Goal: Information Seeking & Learning: Learn about a topic

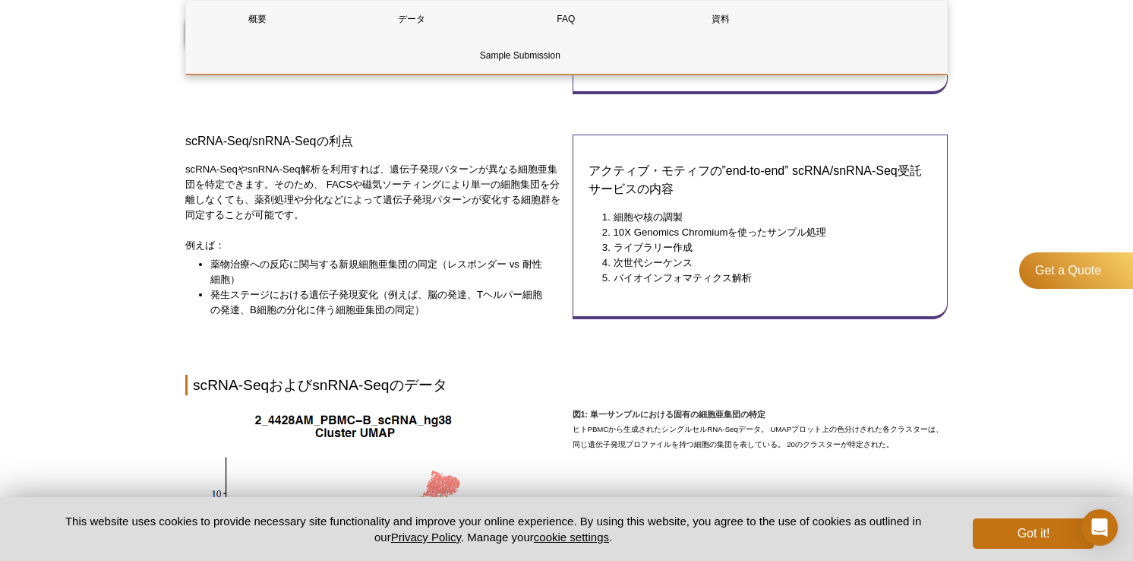
scroll to position [498, 0]
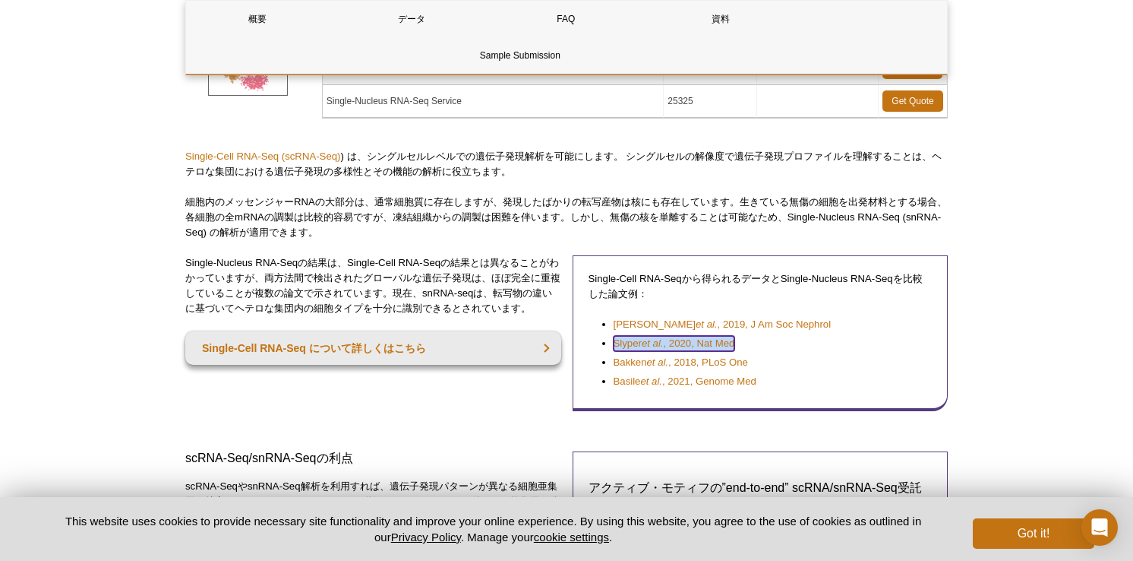
scroll to position [245, 0]
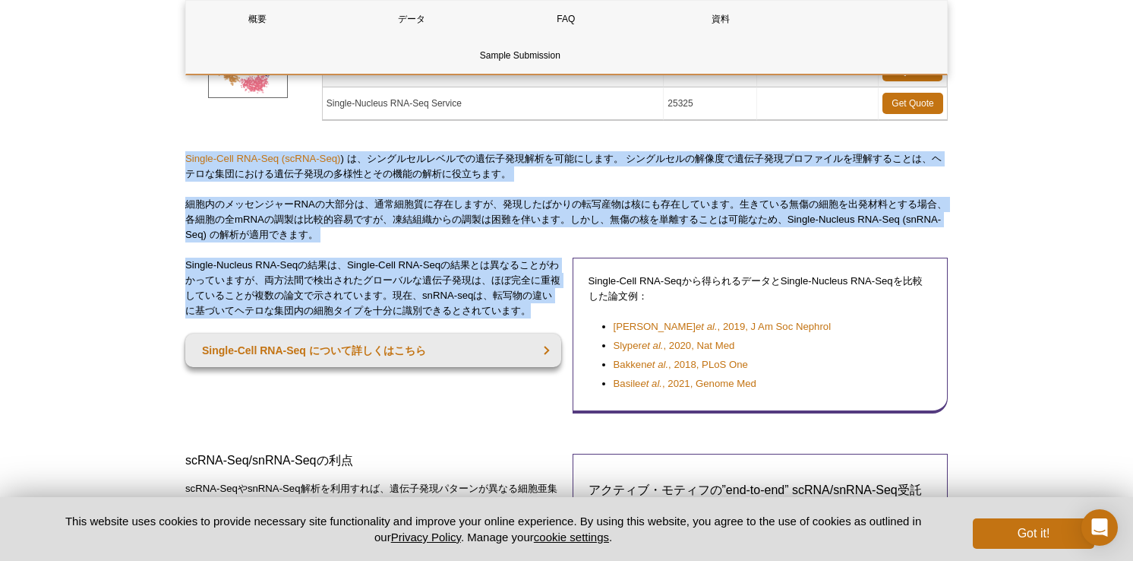
drag, startPoint x: 226, startPoint y: 165, endPoint x: 564, endPoint y: 305, distance: 366.1
copy div "Loremi-Dolo SIT-Ame (coNSE-Adi) ) e、seddoeiusmodtemporincidid。 utlaboreetdolore…"
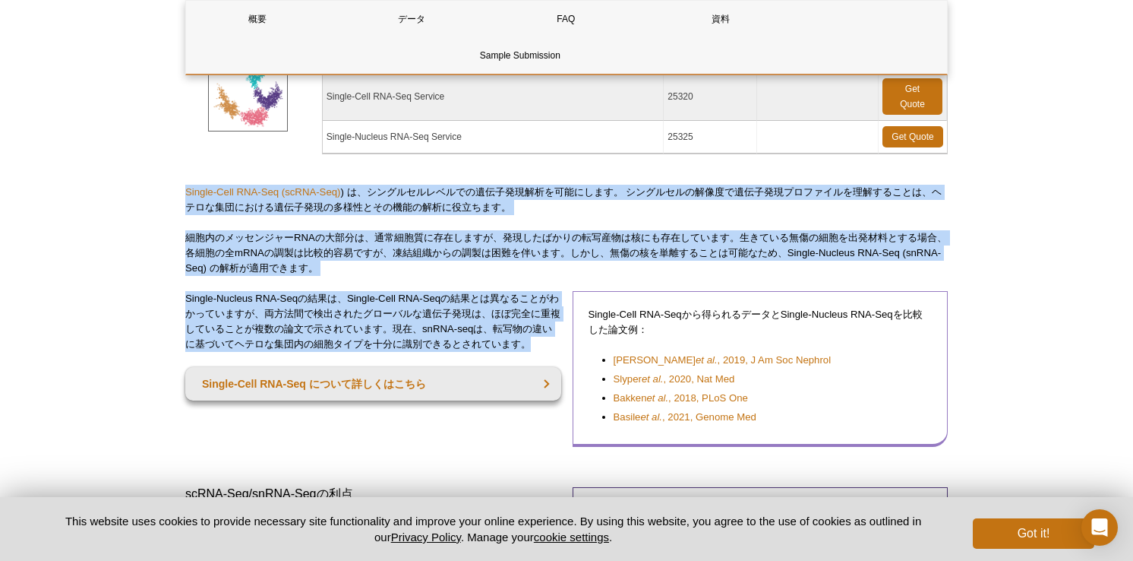
scroll to position [226, 0]
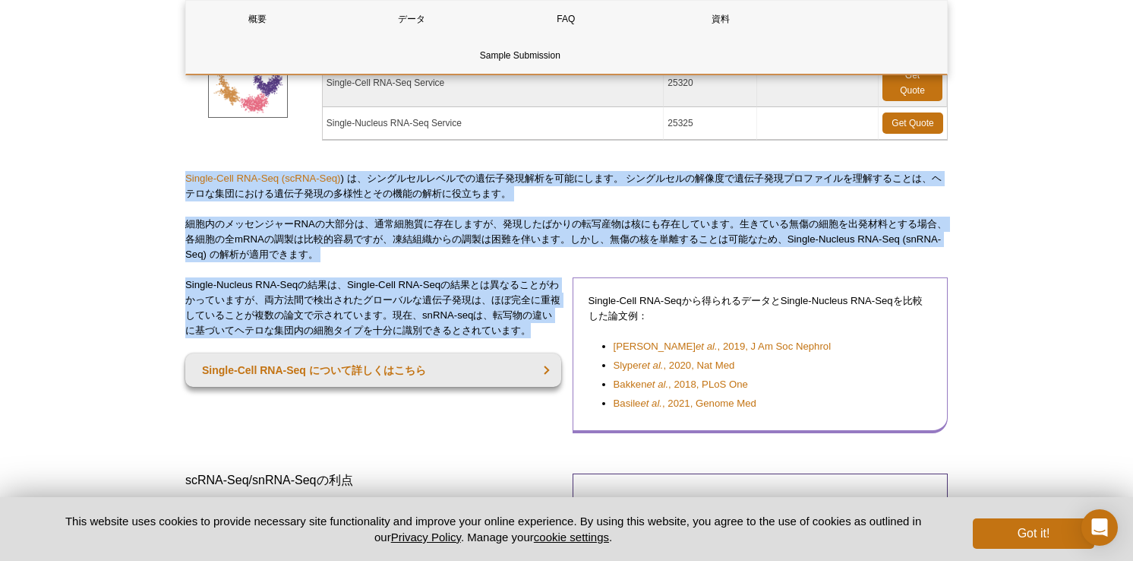
click at [580, 400] on div "Single-Cell RNA-Seqから得られるデータとSingle-Nucleus RNA-Seqを比較した論文例： [PERSON_NAME] et a…" at bounding box center [761, 355] width 376 height 156
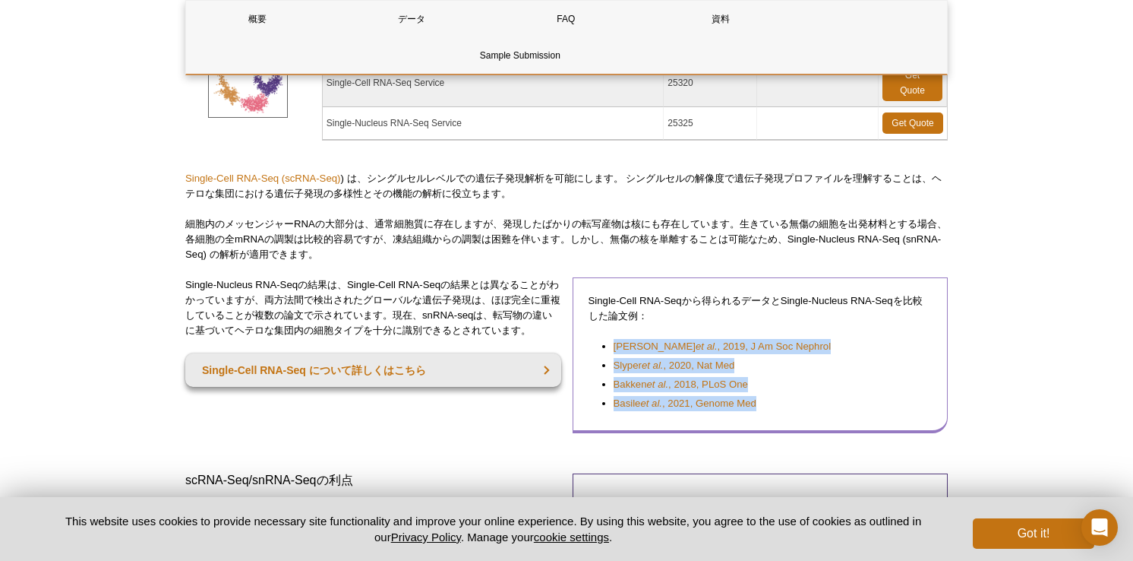
drag, startPoint x: 767, startPoint y: 407, endPoint x: 609, endPoint y: 343, distance: 170.7
click at [609, 343] on ul "[PERSON_NAME] et al. , 2019, J Am Soc Nephrol [PERSON_NAME] et al. , 2020, Nat …" at bounding box center [753, 375] width 329 height 72
copy ul "[PERSON_NAME] et al. , 2019, J Am Soc Nephrol [PERSON_NAME] et al. , 2020, Nat …"
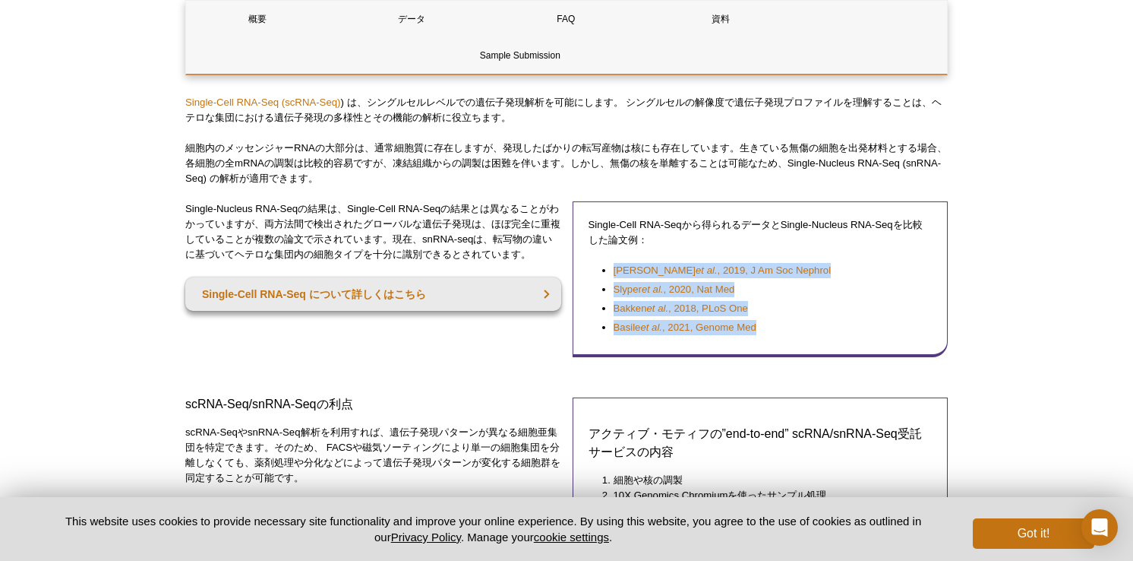
click at [499, 361] on div "Single-Nucleus RNA-Seqの結果は、Single-Cell RNA-Seqの結果とは異なることがわかっていますが、両方法間で検出されたグロー…" at bounding box center [566, 284] width 763 height 167
